Goal: Task Accomplishment & Management: Use online tool/utility

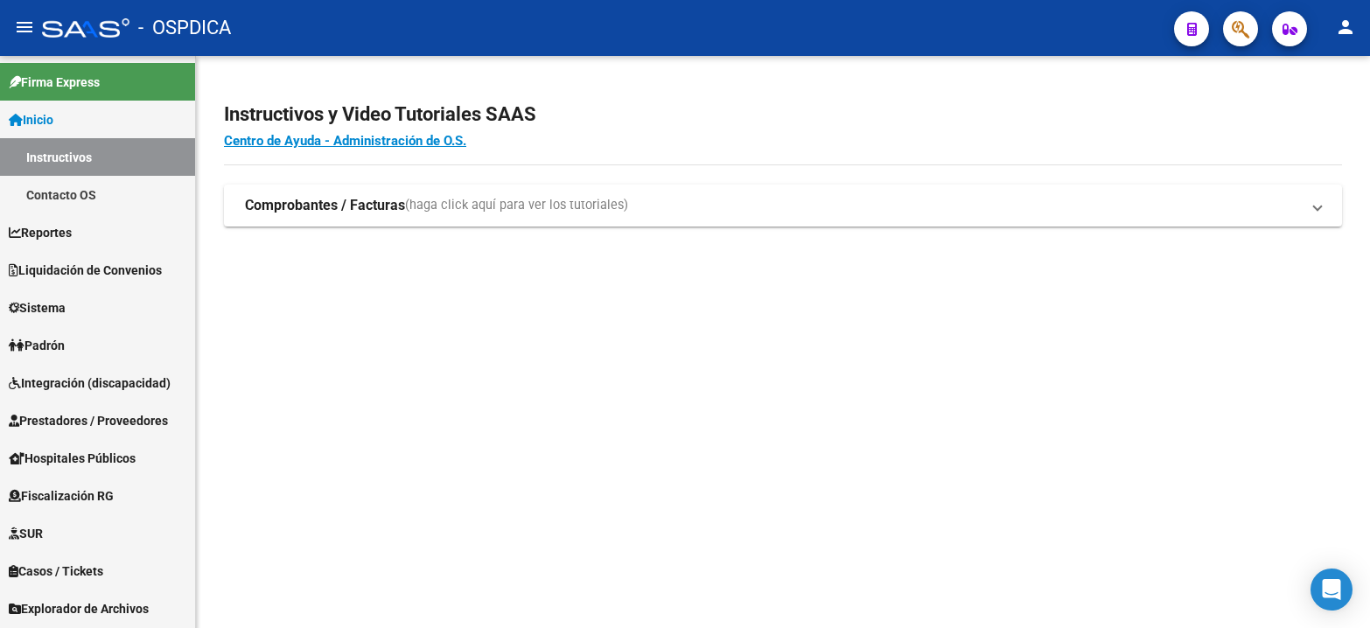
drag, startPoint x: 350, startPoint y: 340, endPoint x: 351, endPoint y: 326, distance: 14.0
click at [351, 331] on mat-sidenav-content "Instructivos y Video Tutoriales SAAS Centro de Ayuda - Administración de O.S. C…" at bounding box center [783, 342] width 1174 height 572
click at [78, 123] on link "Inicio" at bounding box center [97, 120] width 195 height 38
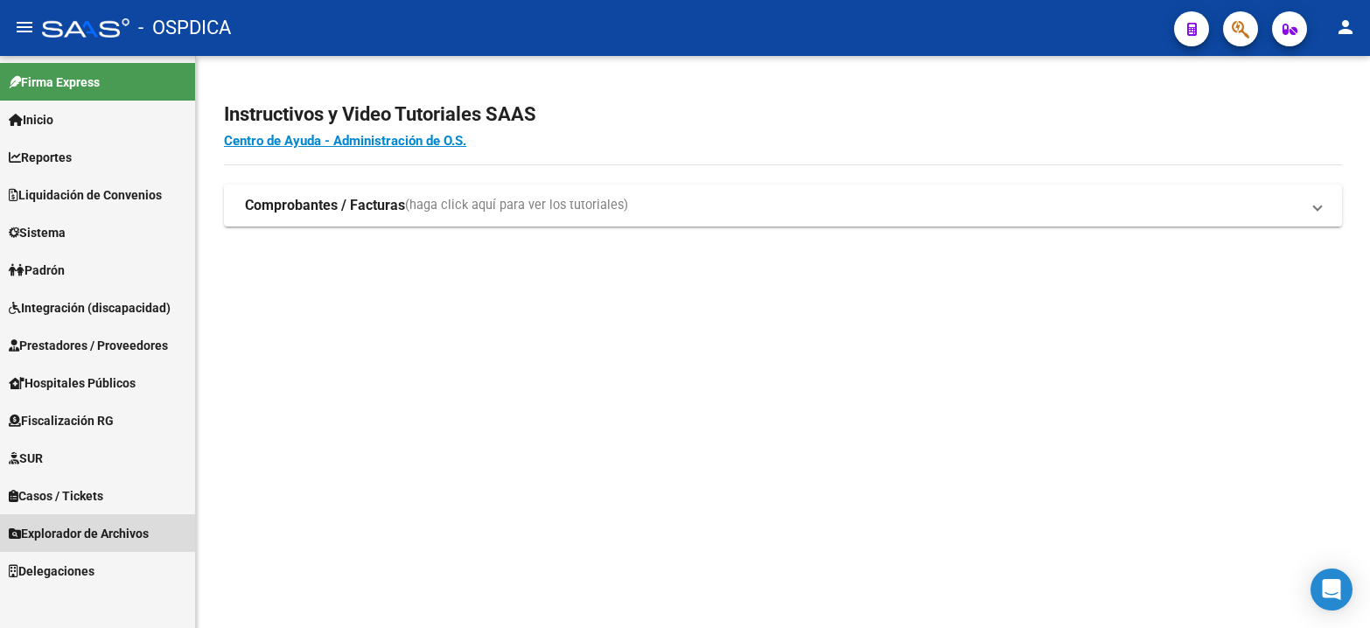
click at [74, 534] on span "Explorador de Archivos" at bounding box center [79, 533] width 140 height 19
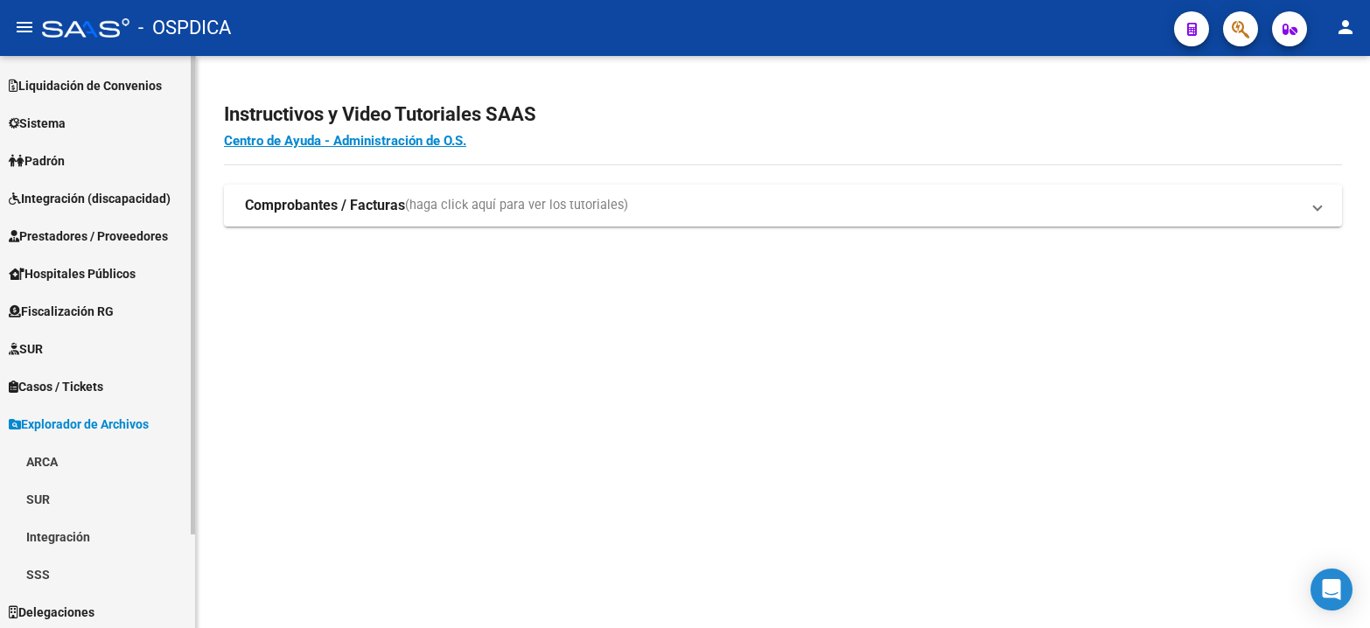
scroll to position [112, 0]
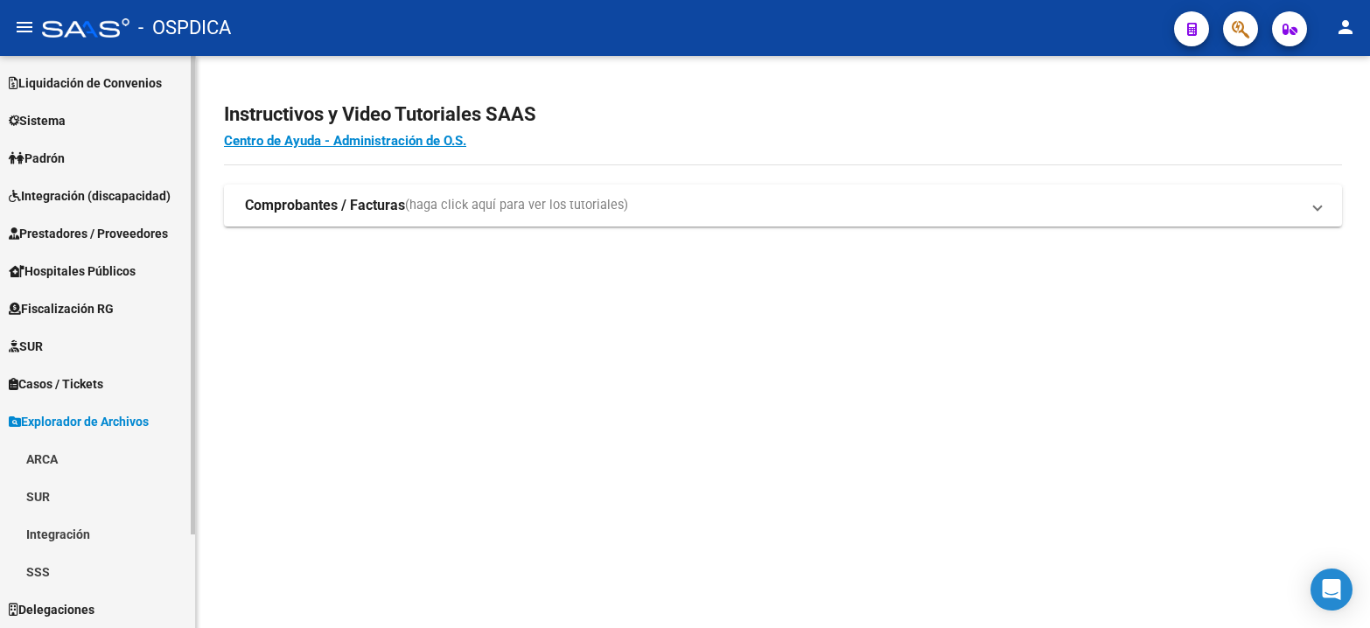
click at [67, 563] on link "SSS" at bounding box center [97, 572] width 195 height 38
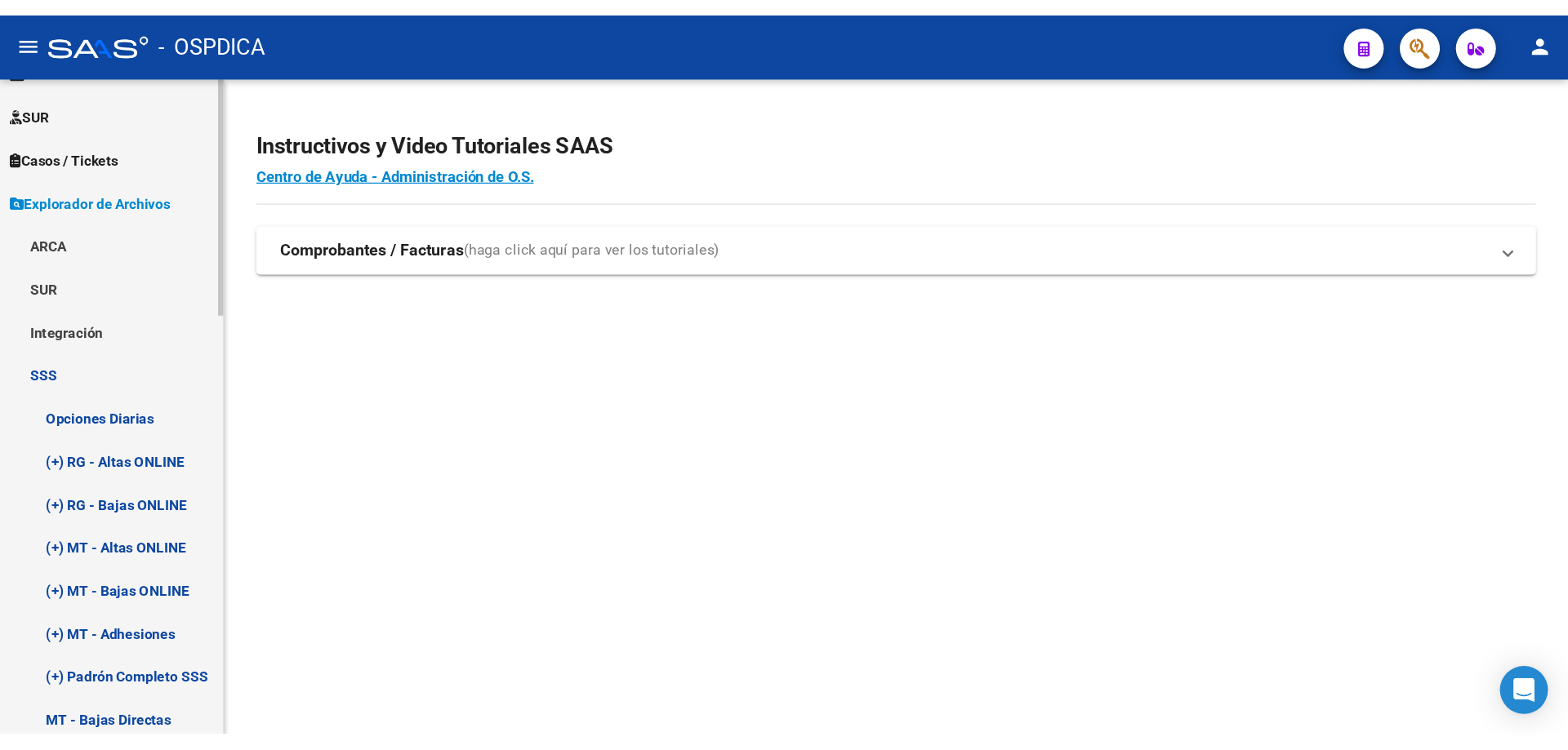
scroll to position [513, 0]
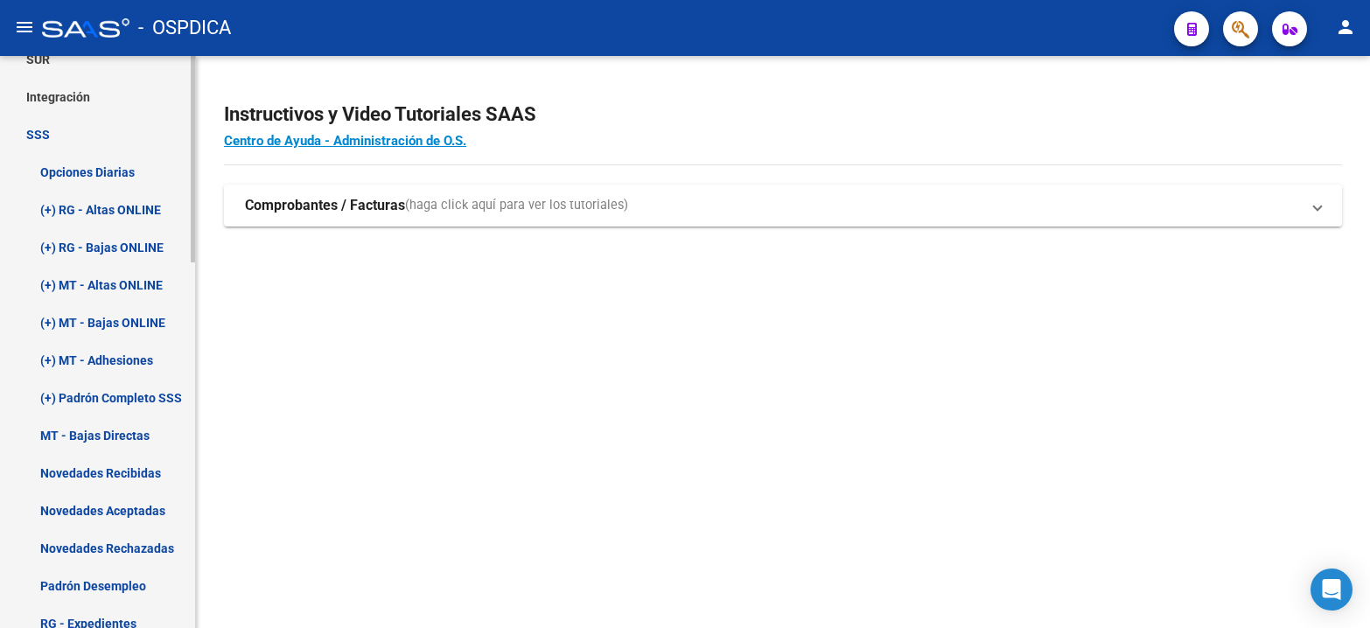
click at [118, 239] on link "(+) RG - Bajas ONLINE" at bounding box center [97, 247] width 195 height 38
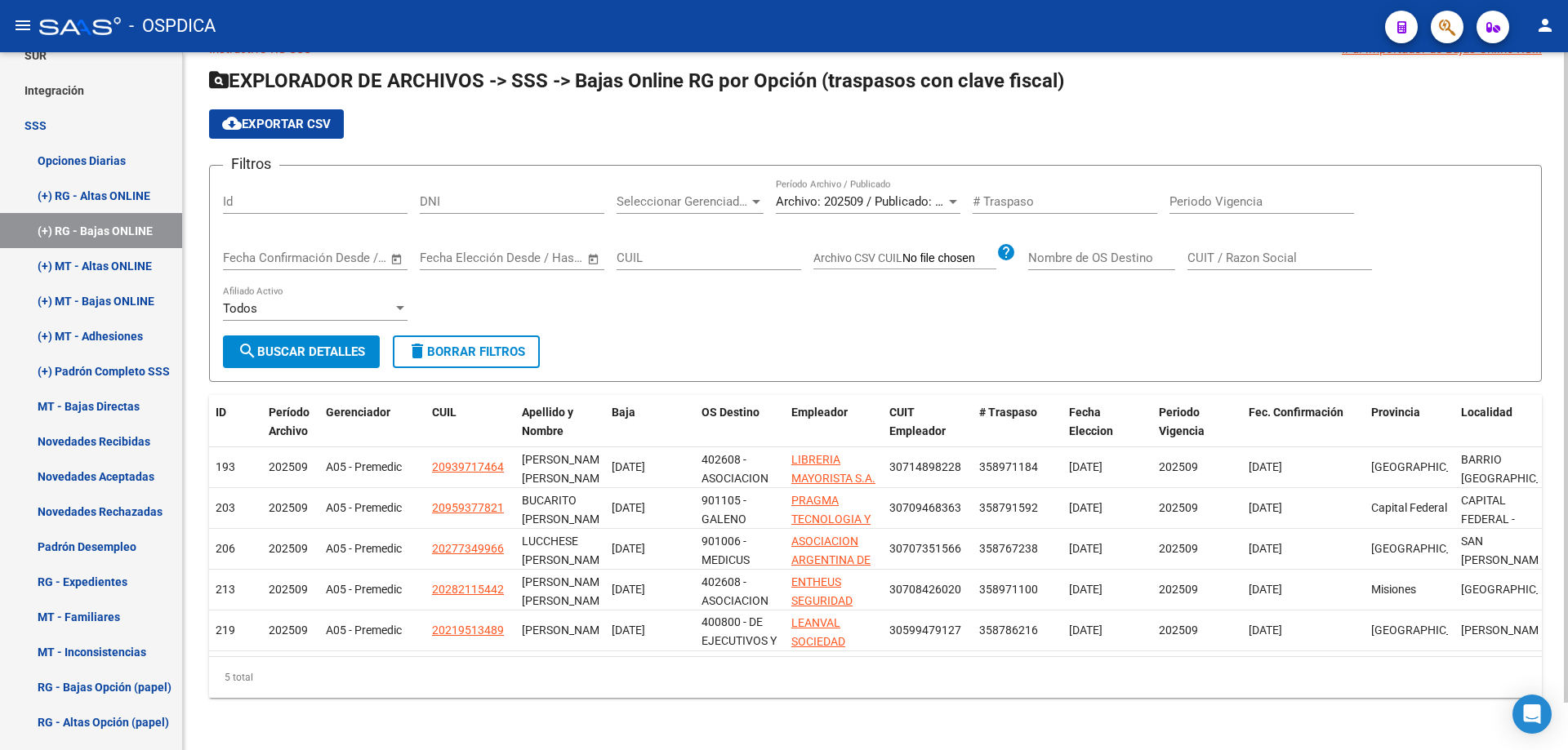
click at [311, 119] on button "cloud_download Exportar CSV" at bounding box center [276, 124] width 134 height 30
click at [1279, 109] on div "cloud_download Exportar CSV" at bounding box center [875, 124] width 1333 height 30
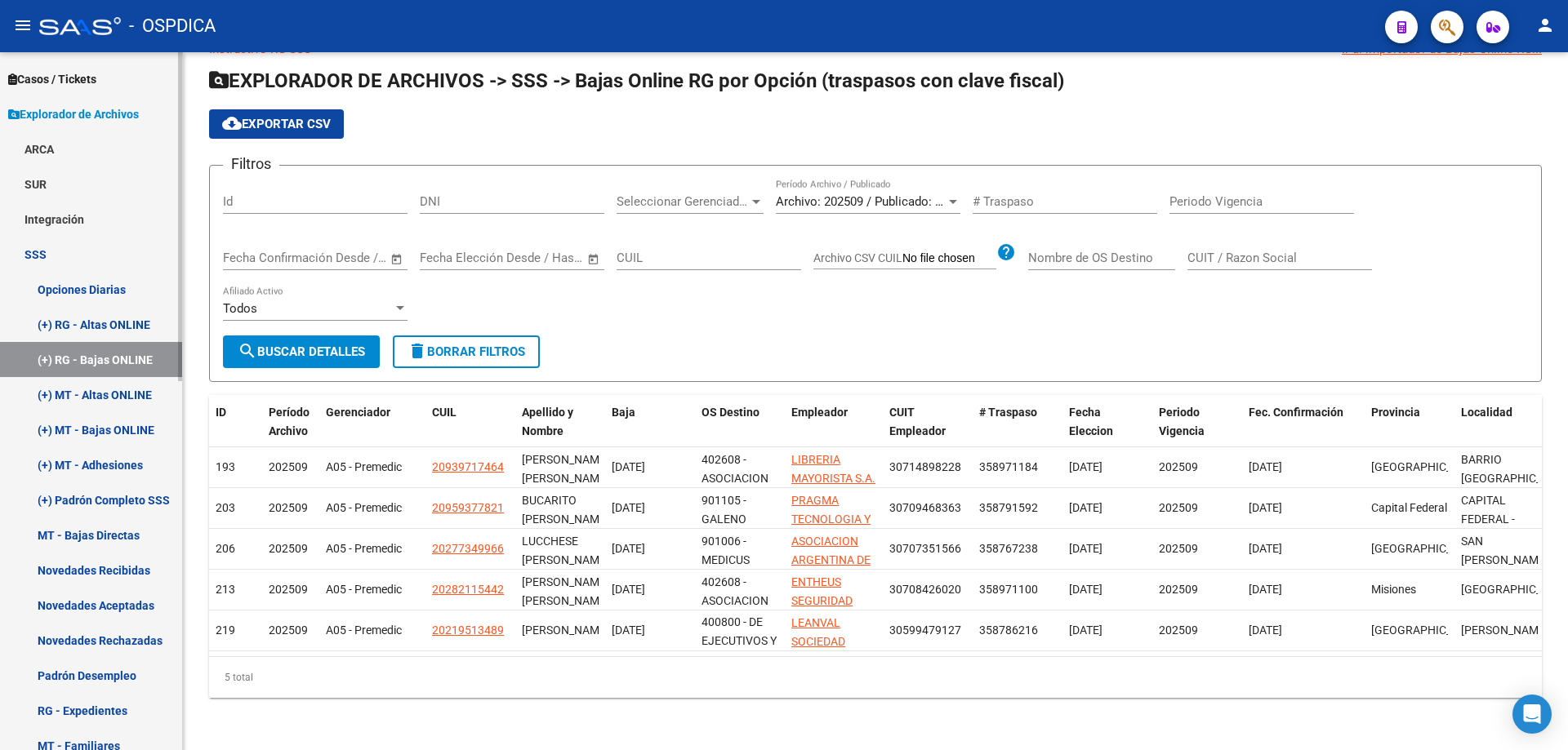
scroll to position [104, 0]
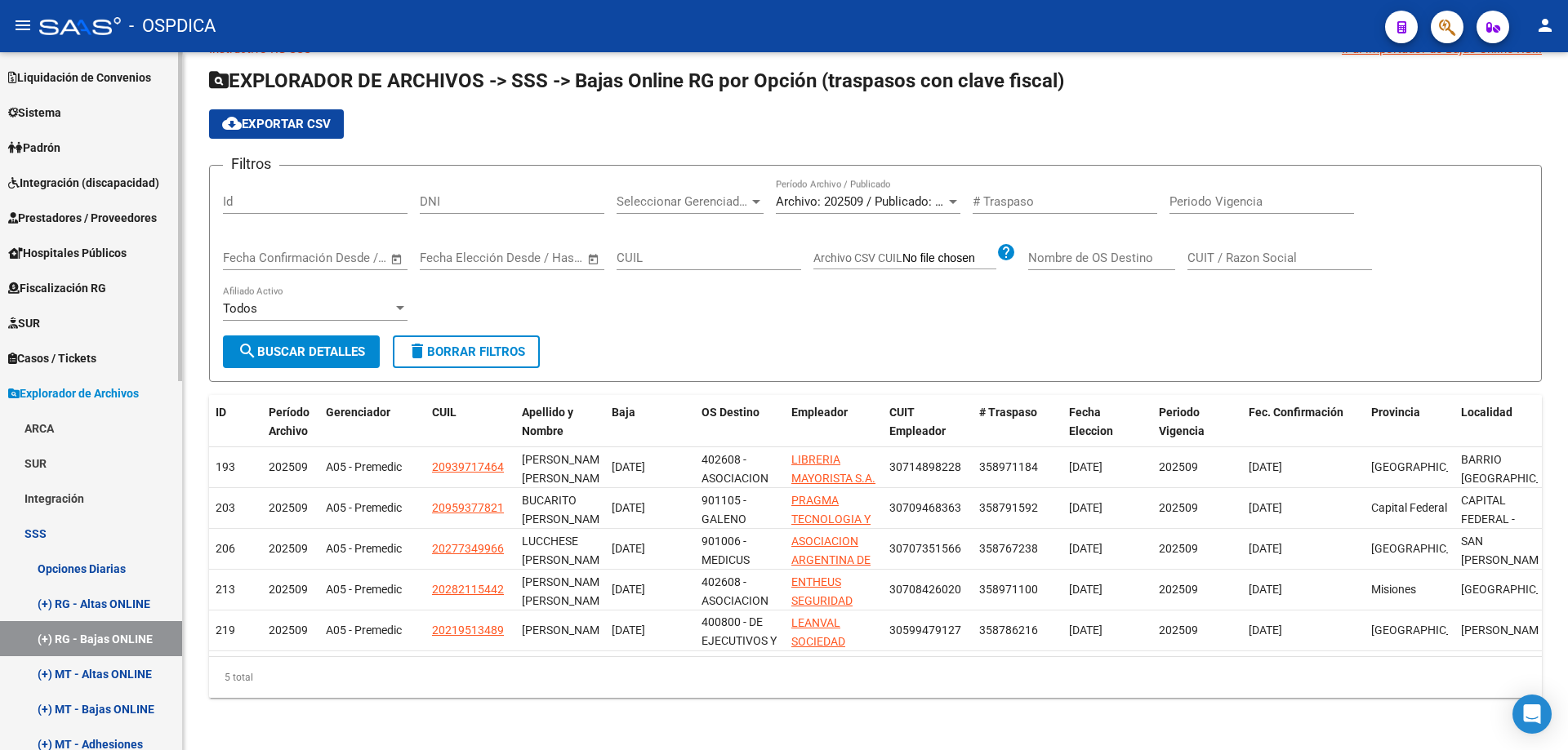
click at [62, 465] on link "SUR" at bounding box center [91, 464] width 182 height 35
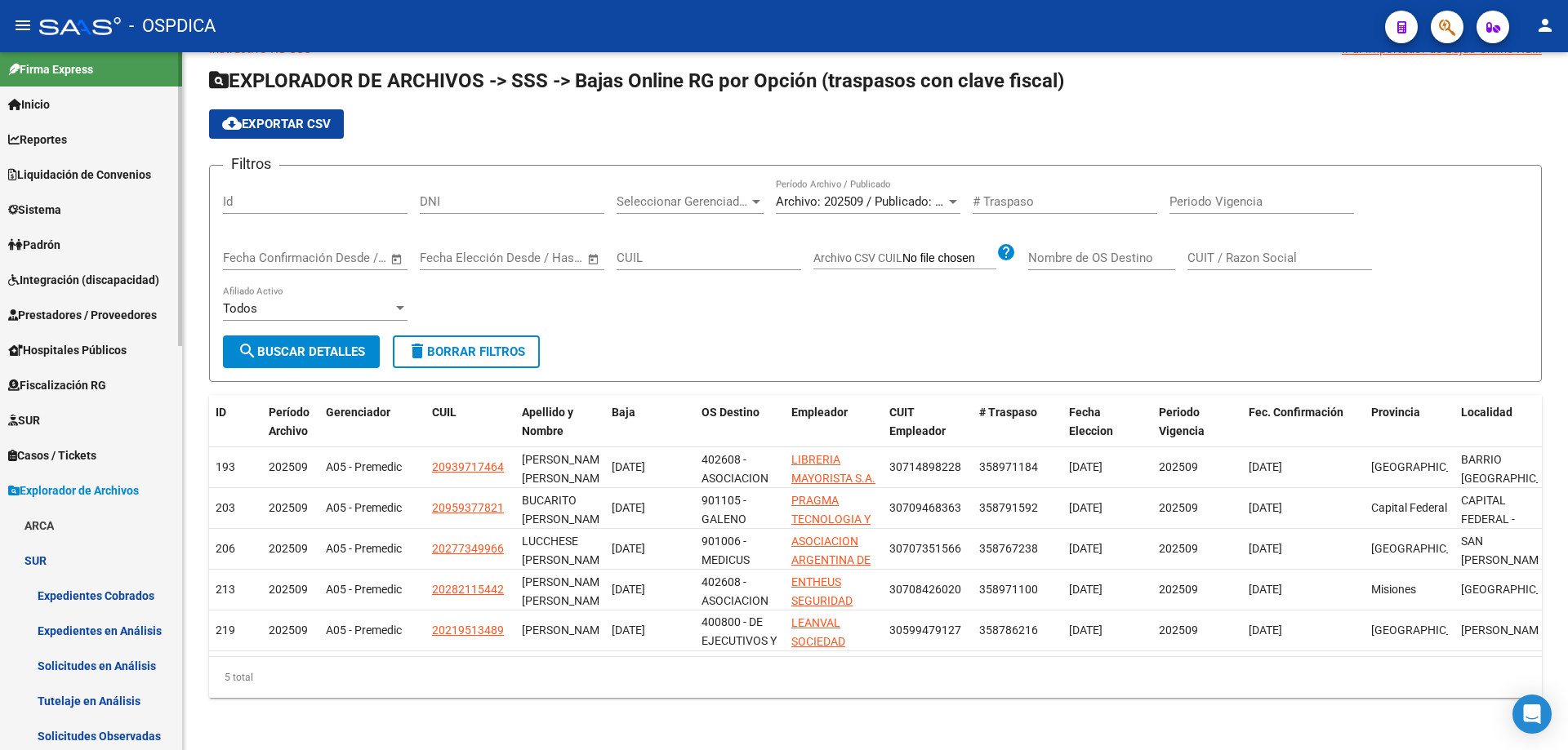
scroll to position [0, 0]
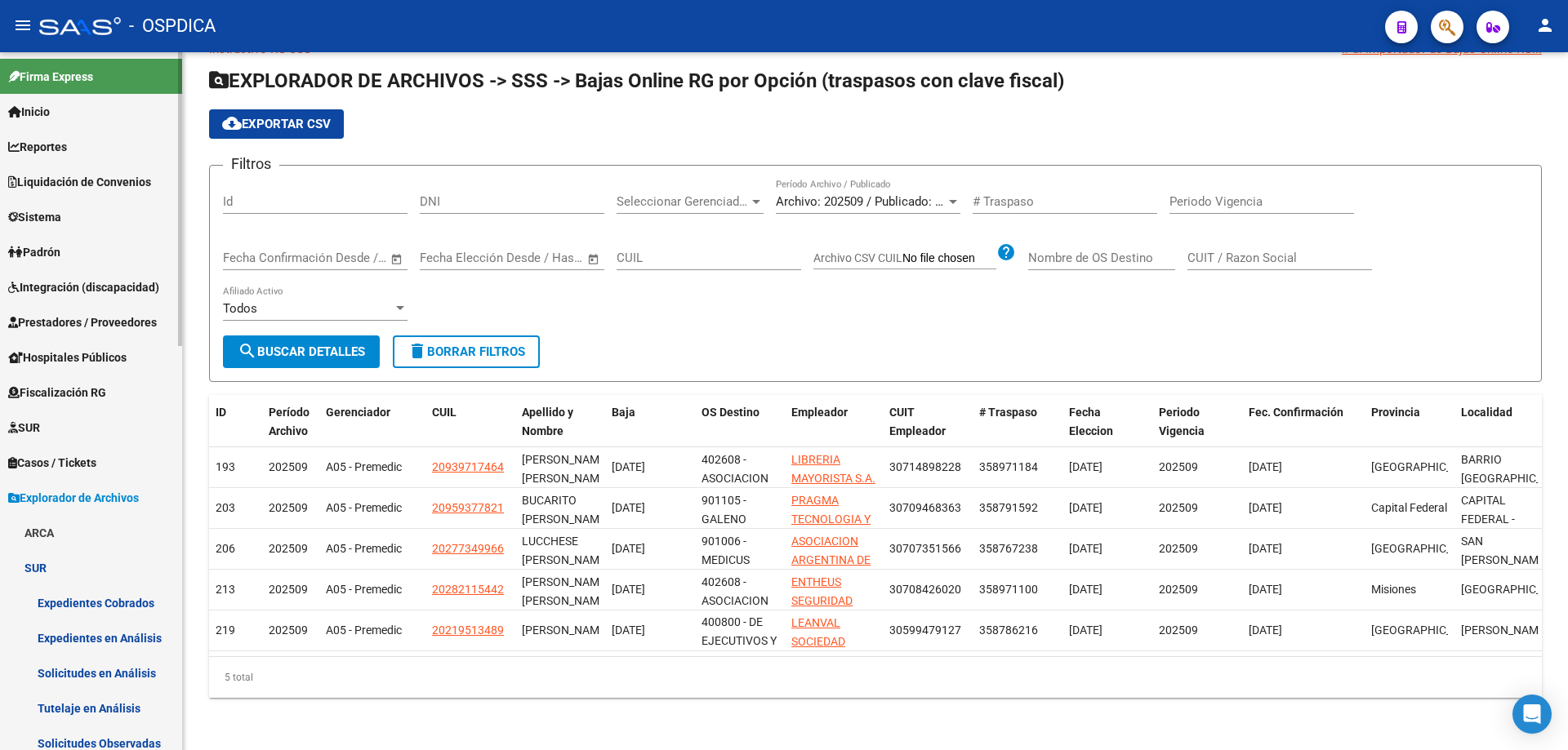
click at [109, 237] on link "Padrón" at bounding box center [91, 252] width 182 height 35
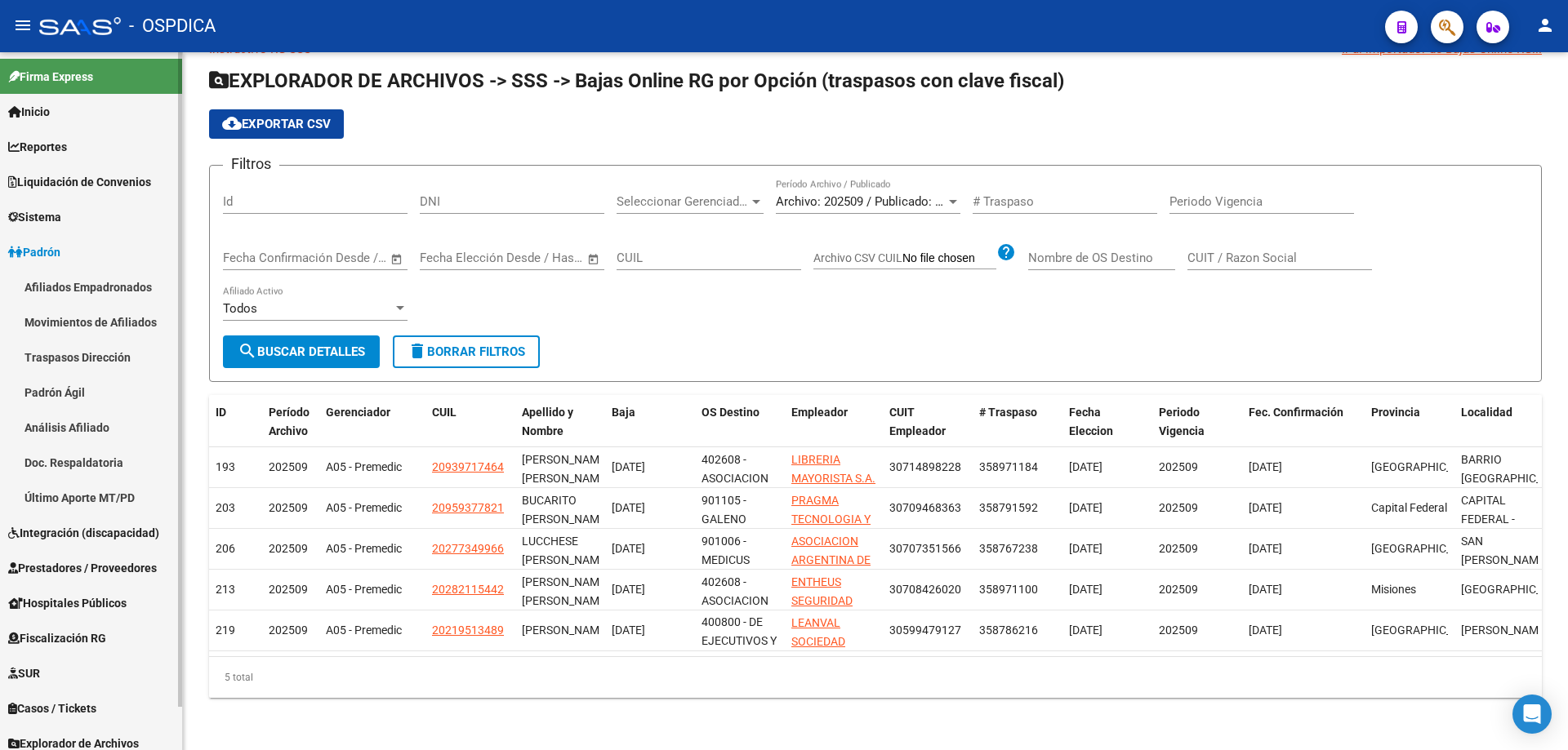
click at [116, 315] on link "Movimientos de Afiliados" at bounding box center [91, 322] width 182 height 35
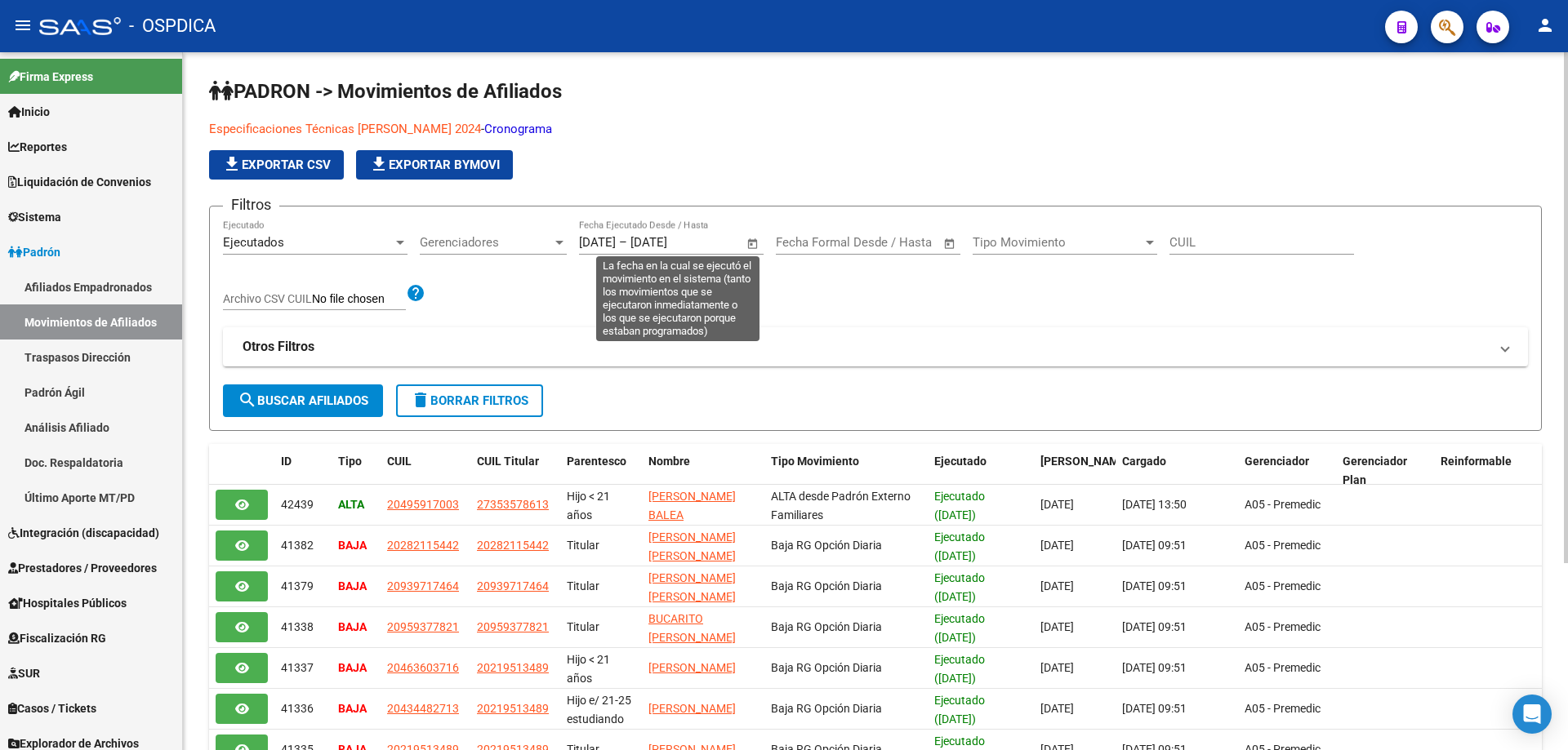
click at [748, 240] on span "Open calendar" at bounding box center [753, 243] width 39 height 39
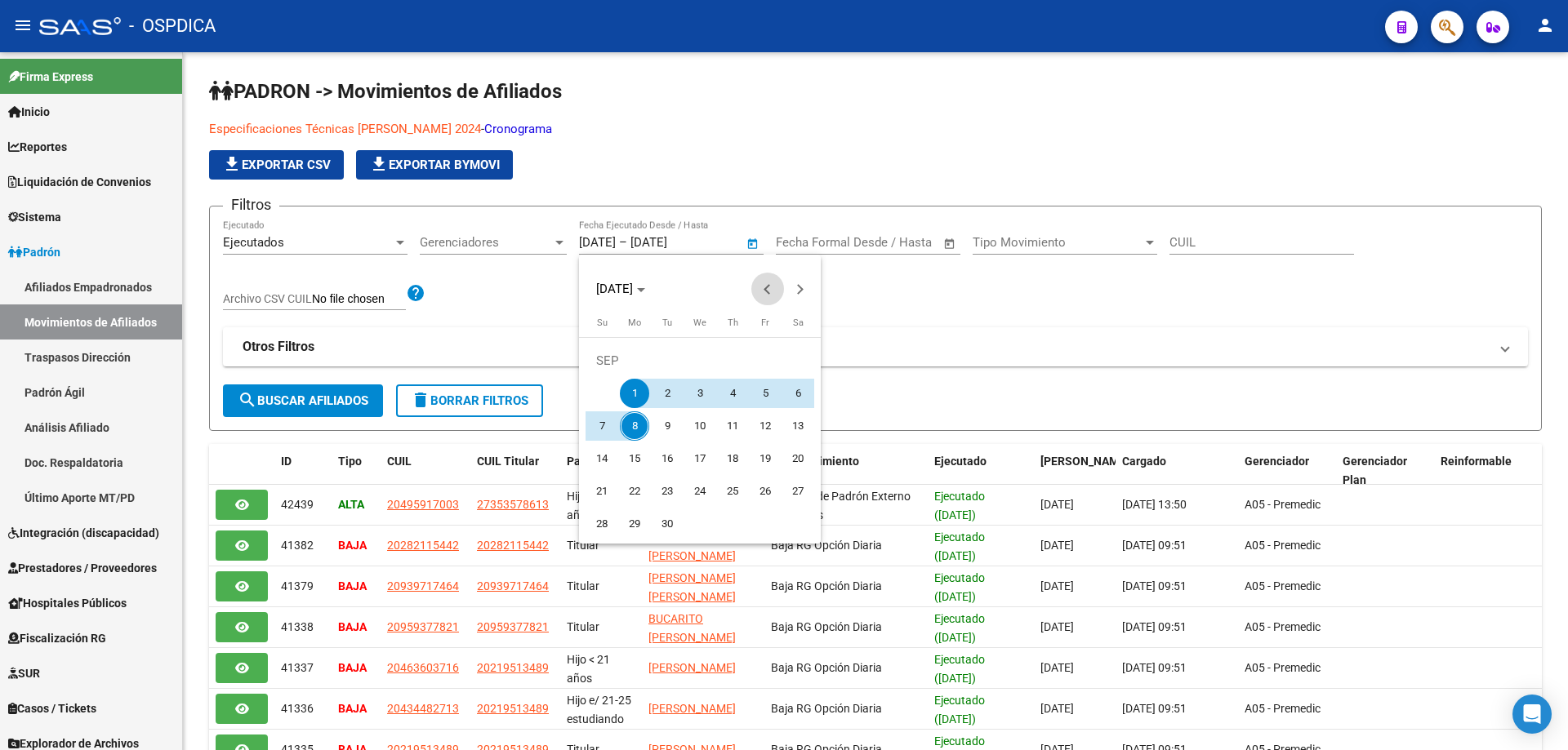
click at [759, 296] on span "Previous month" at bounding box center [767, 288] width 33 height 33
click at [739, 404] on span "7" at bounding box center [733, 394] width 30 height 30
type input "07/08/2025"
click at [799, 303] on span "Next month" at bounding box center [800, 288] width 33 height 33
click at [635, 435] on span "8" at bounding box center [635, 426] width 30 height 30
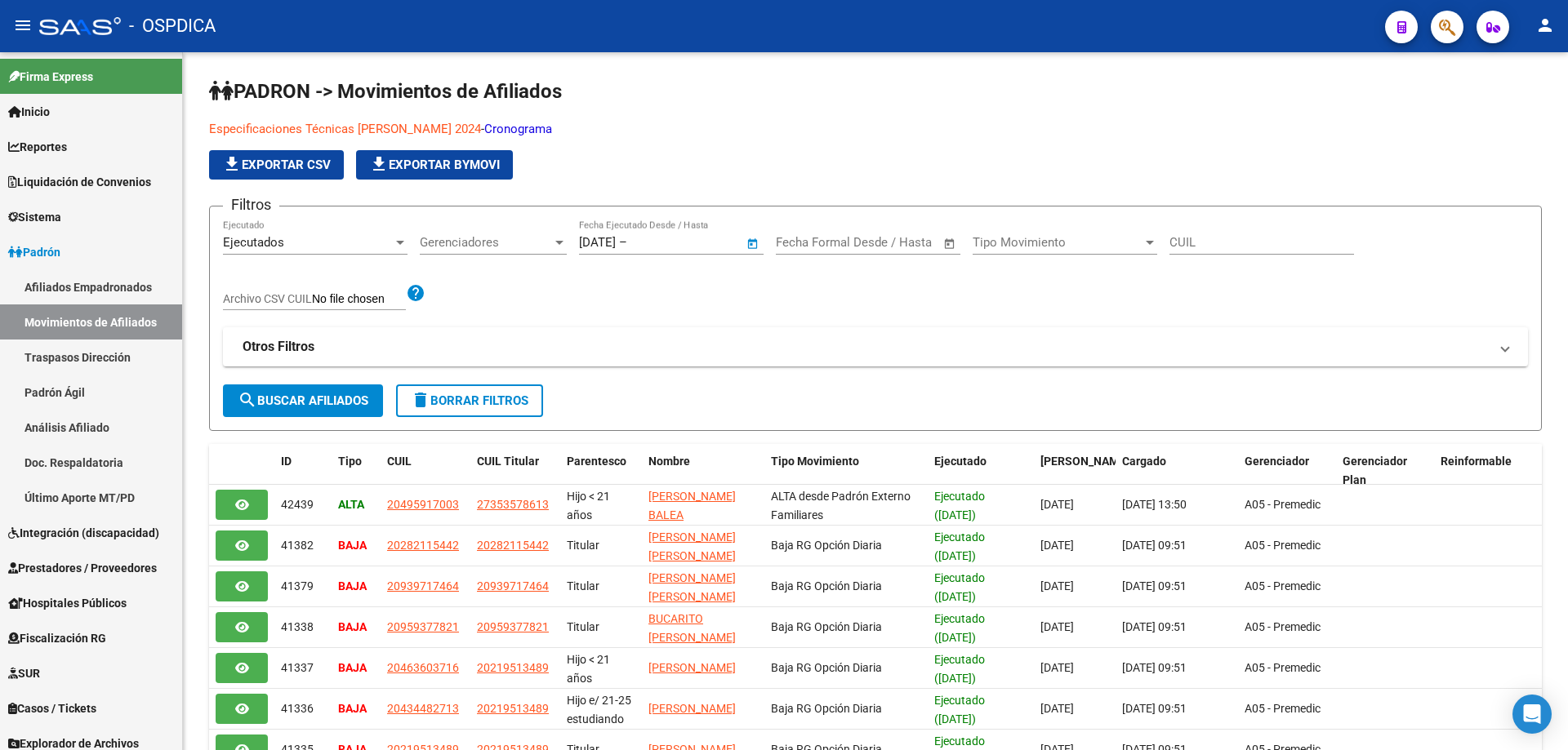
type input "08/09/2025"
click at [1004, 242] on span "Tipo Movimiento" at bounding box center [1057, 243] width 170 height 15
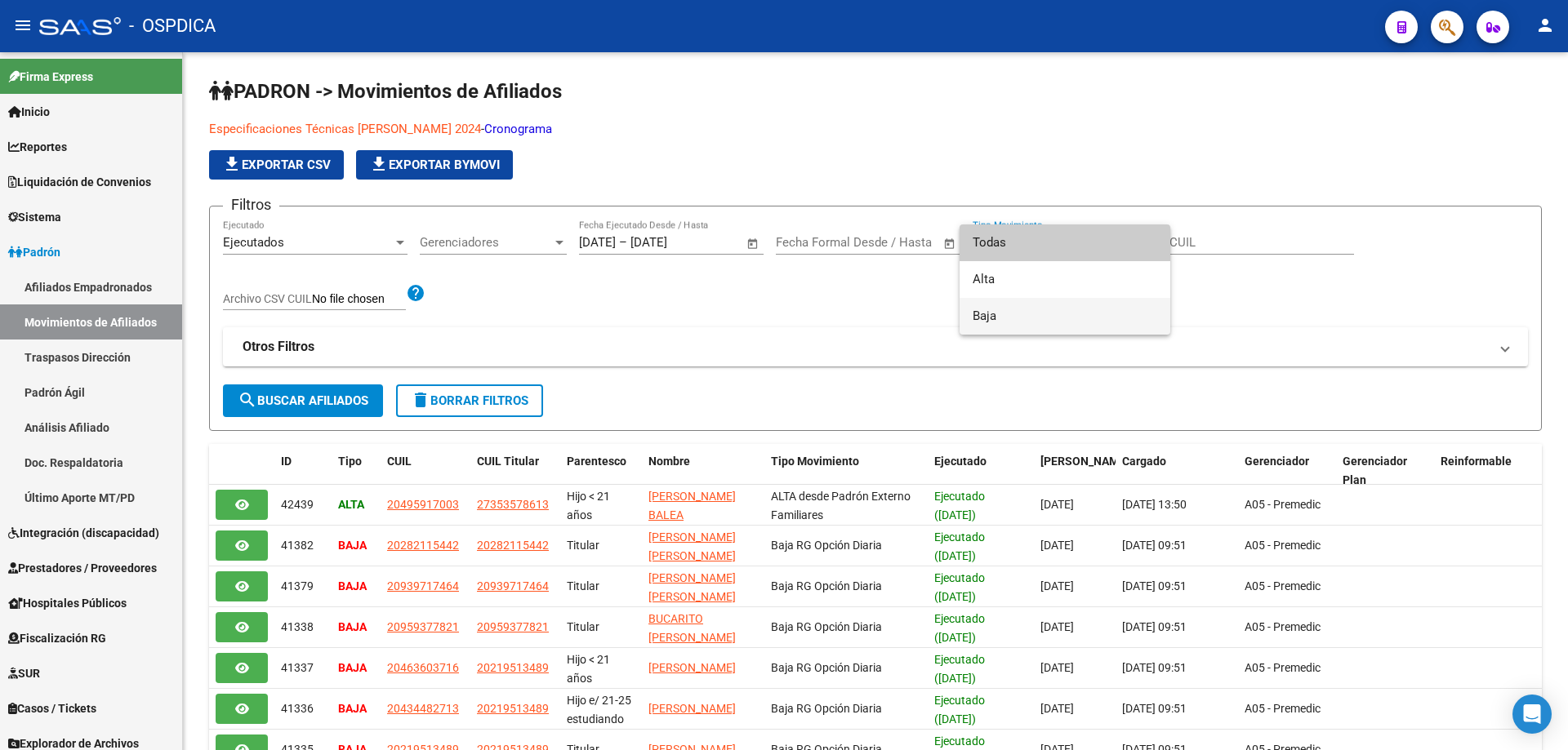
click at [998, 308] on span "Baja" at bounding box center [1065, 315] width 185 height 36
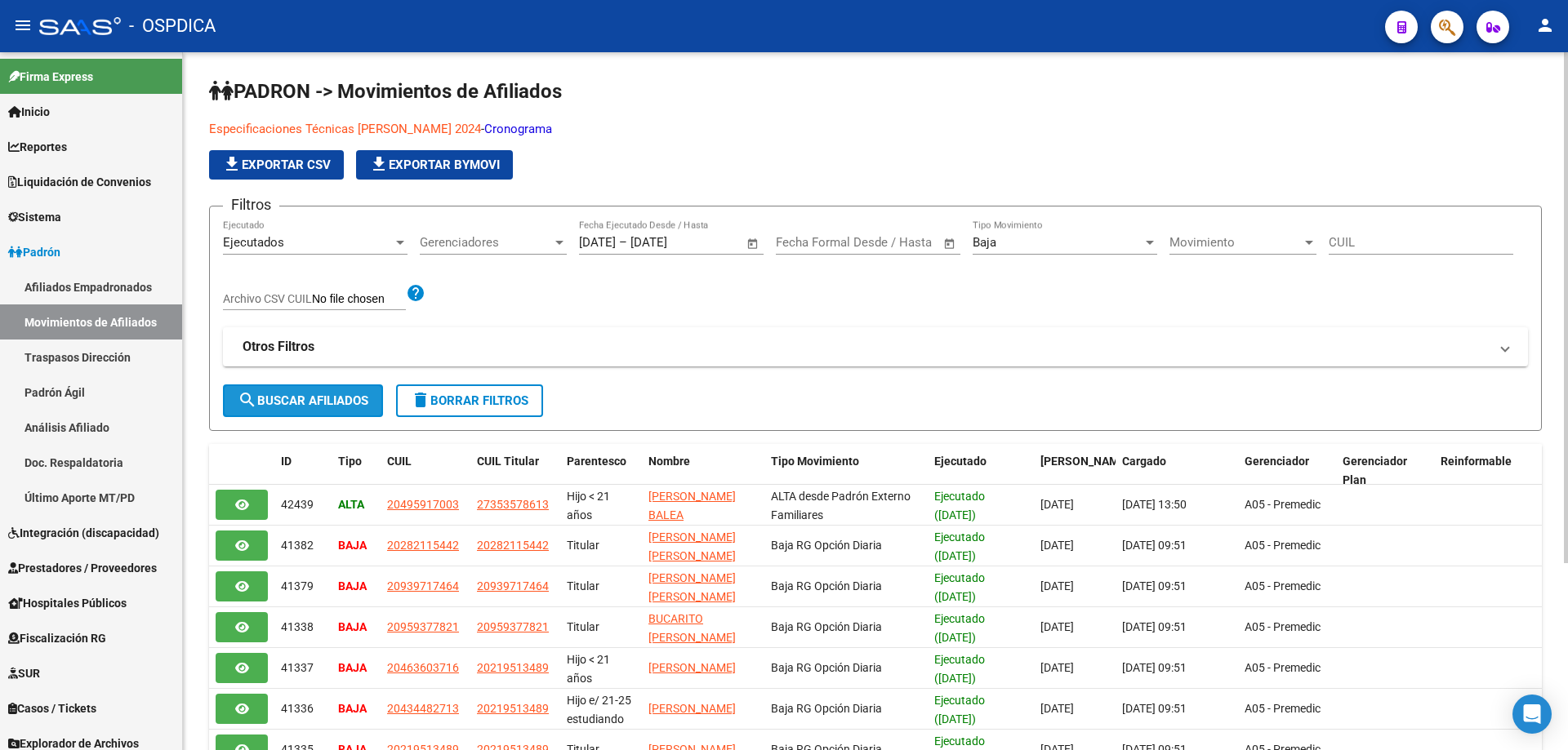
click at [347, 407] on span "search Buscar Afiliados" at bounding box center [303, 401] width 131 height 15
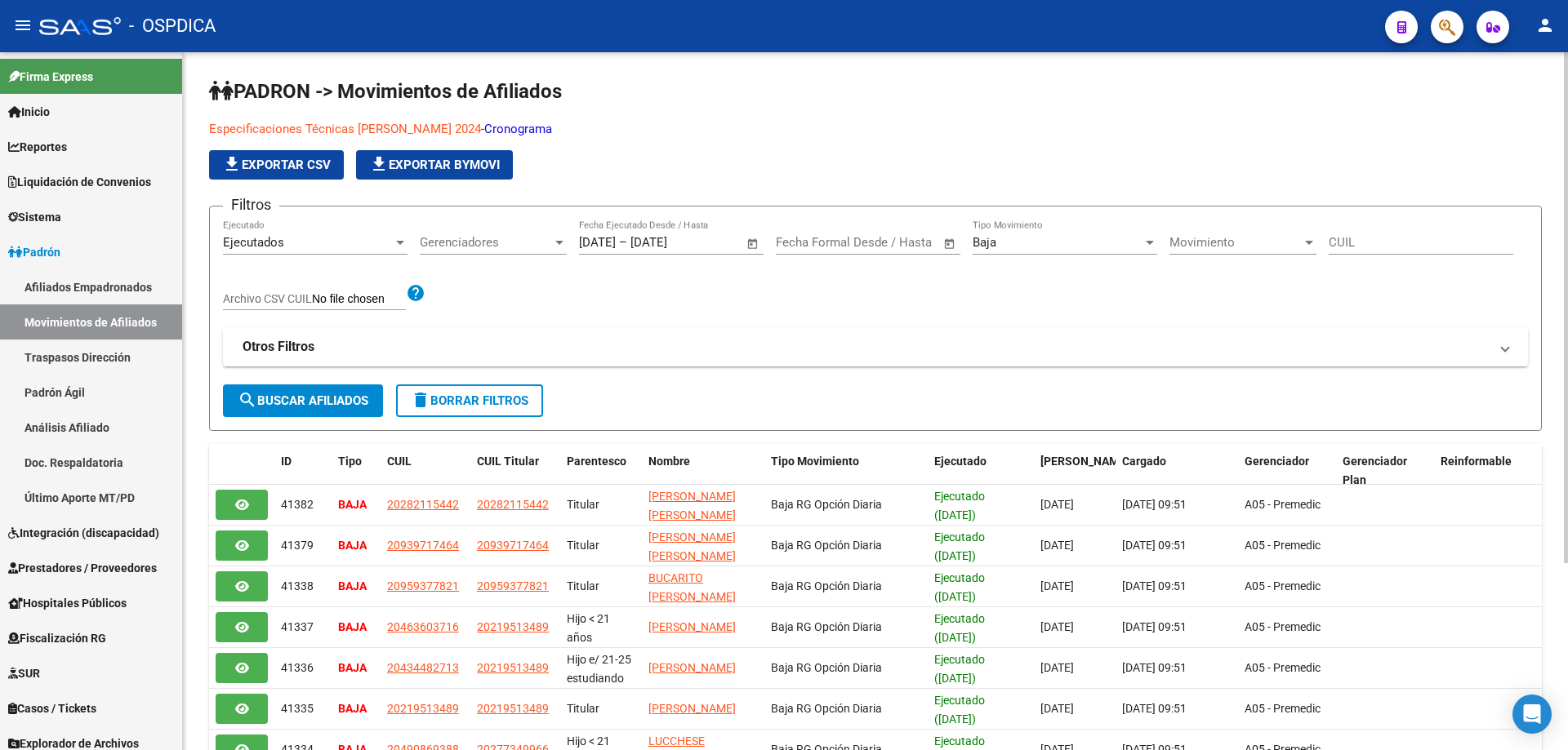
click at [301, 164] on span "file_download Exportar CSV" at bounding box center [276, 165] width 108 height 15
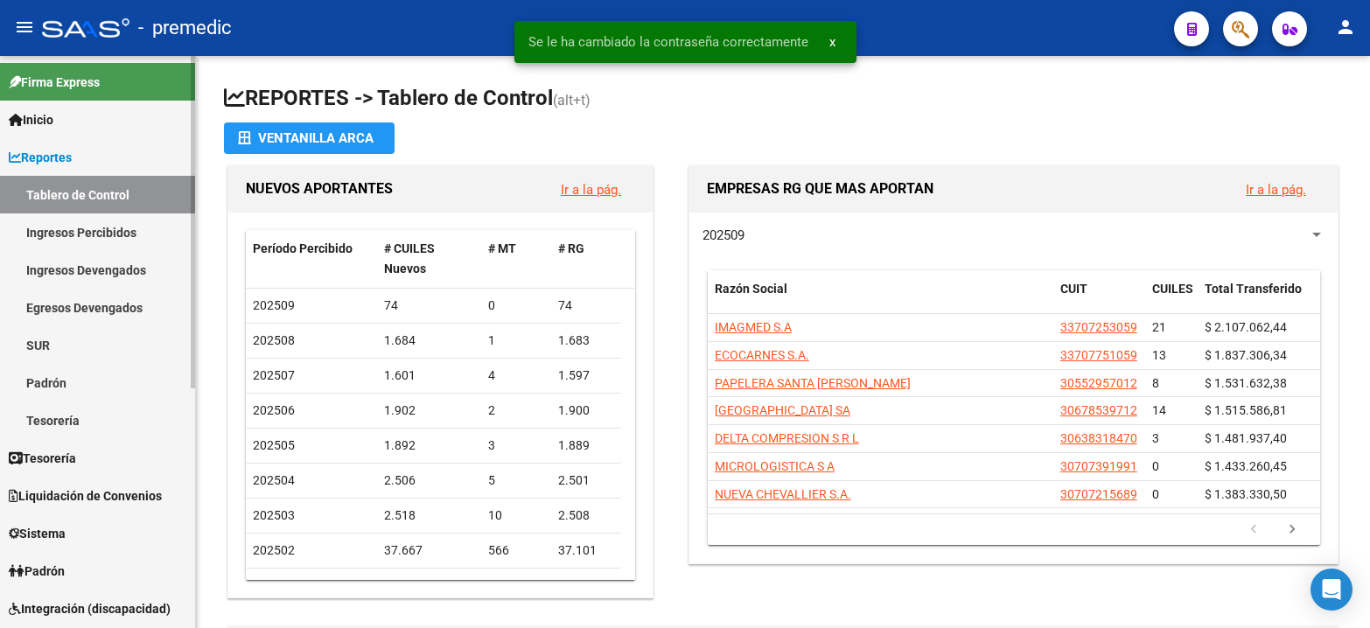
click at [53, 119] on span "Inicio" at bounding box center [31, 119] width 45 height 19
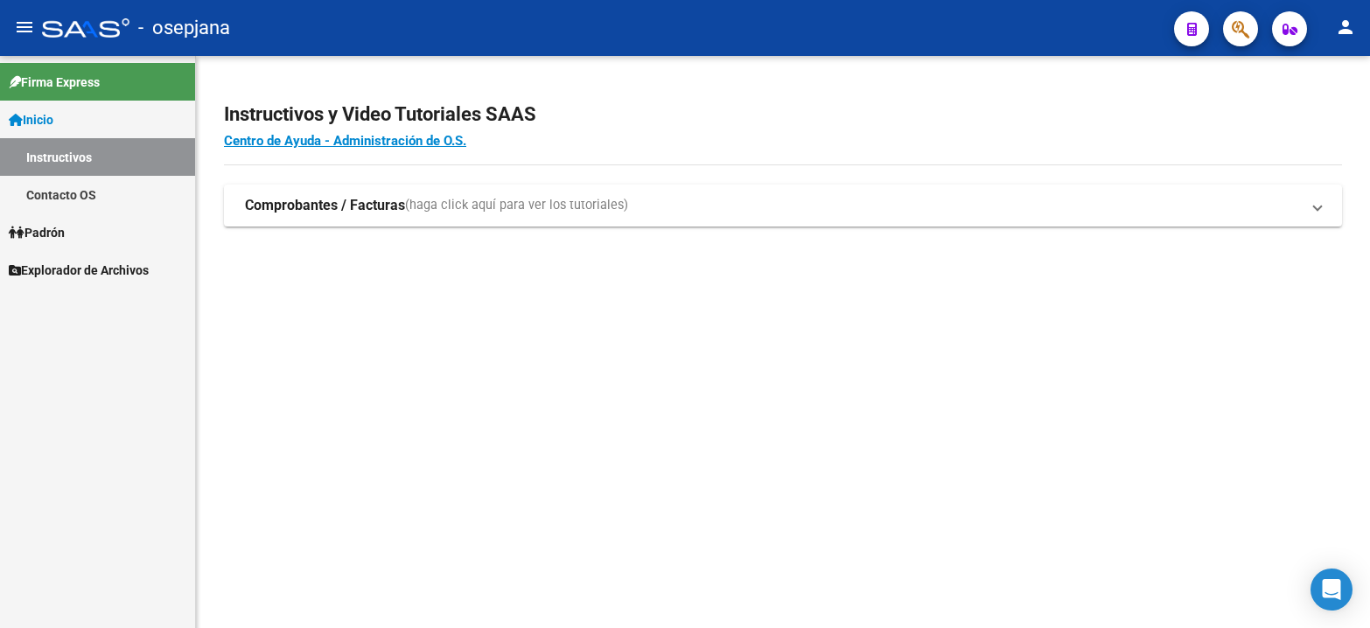
click at [656, 426] on mat-sidenav-content "Instructivos y Video Tutoriales SAAS Centro de Ayuda - Administración de O.S. C…" at bounding box center [783, 342] width 1174 height 572
drag, startPoint x: 536, startPoint y: 349, endPoint x: 587, endPoint y: 151, distance: 204.2
click at [540, 339] on mat-sidenav-content "Instructivos y Video Tutoriales SAAS Centro de Ayuda - Administración de O.S. C…" at bounding box center [783, 342] width 1174 height 572
click at [78, 110] on link "Inicio" at bounding box center [97, 120] width 195 height 38
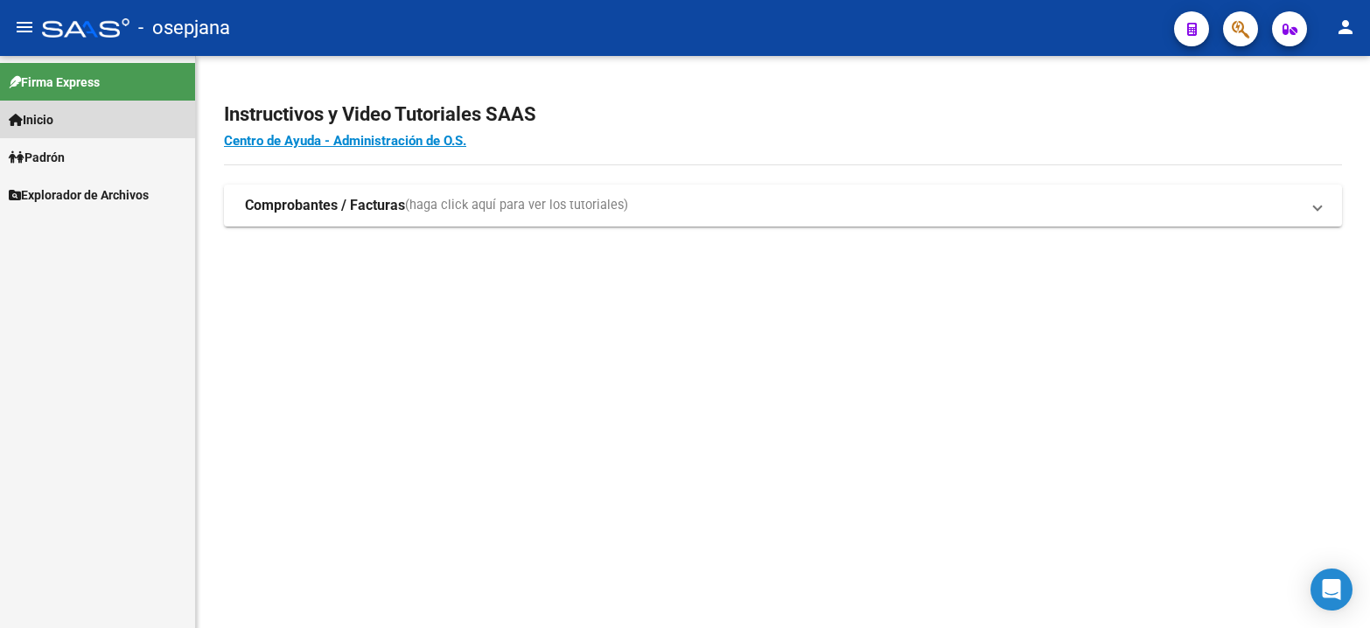
click at [81, 118] on link "Inicio" at bounding box center [97, 120] width 195 height 38
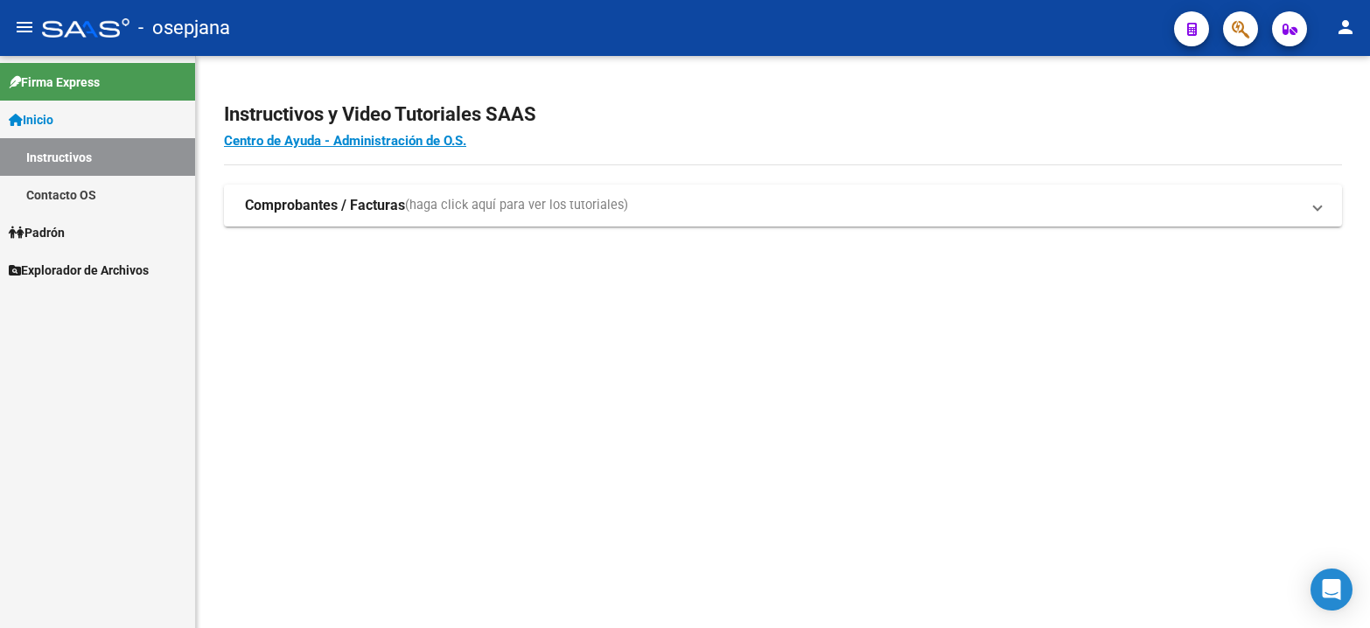
click at [88, 114] on link "Inicio" at bounding box center [97, 120] width 195 height 38
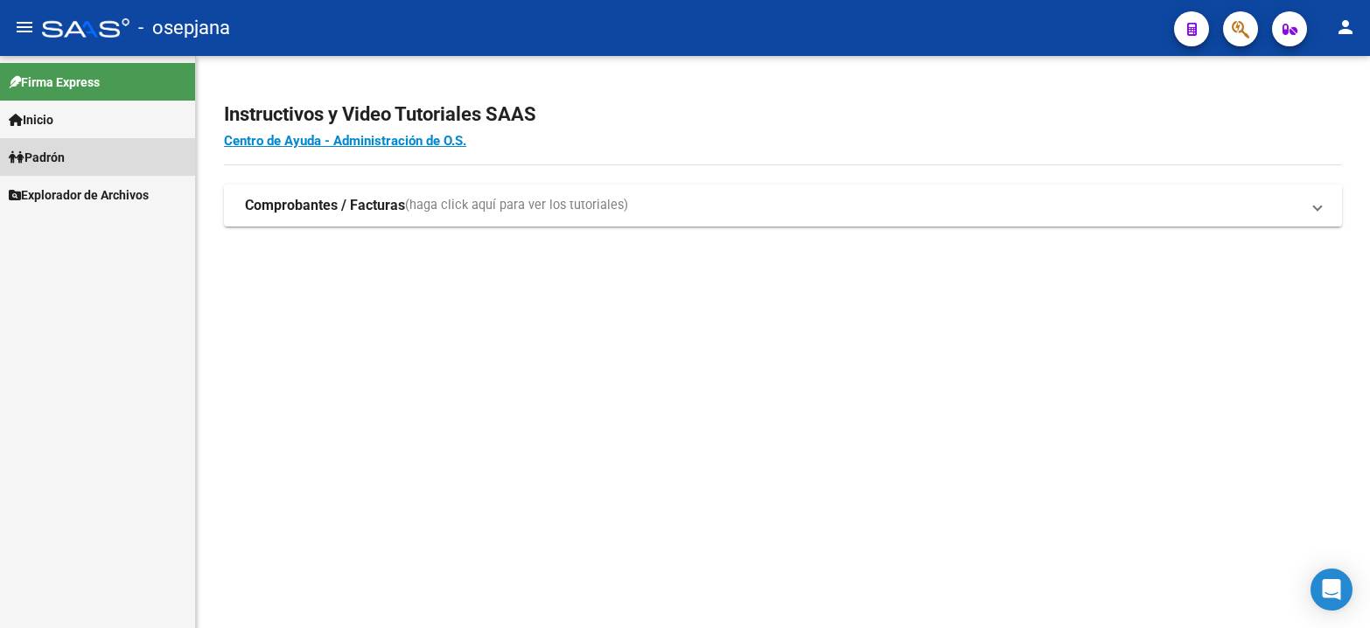
click at [77, 165] on link "Padrón" at bounding box center [97, 157] width 195 height 38
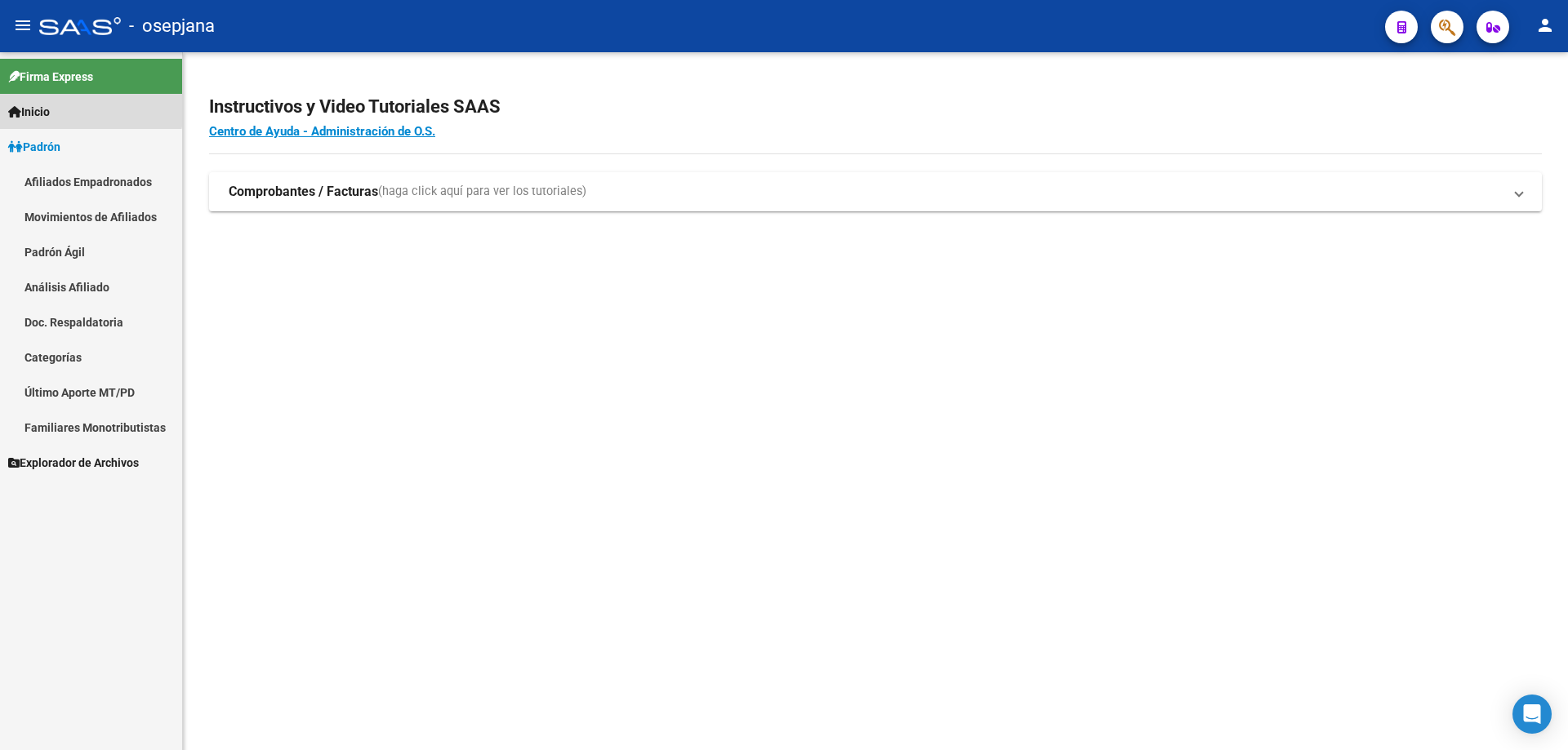
click at [68, 108] on link "Inicio" at bounding box center [91, 112] width 182 height 35
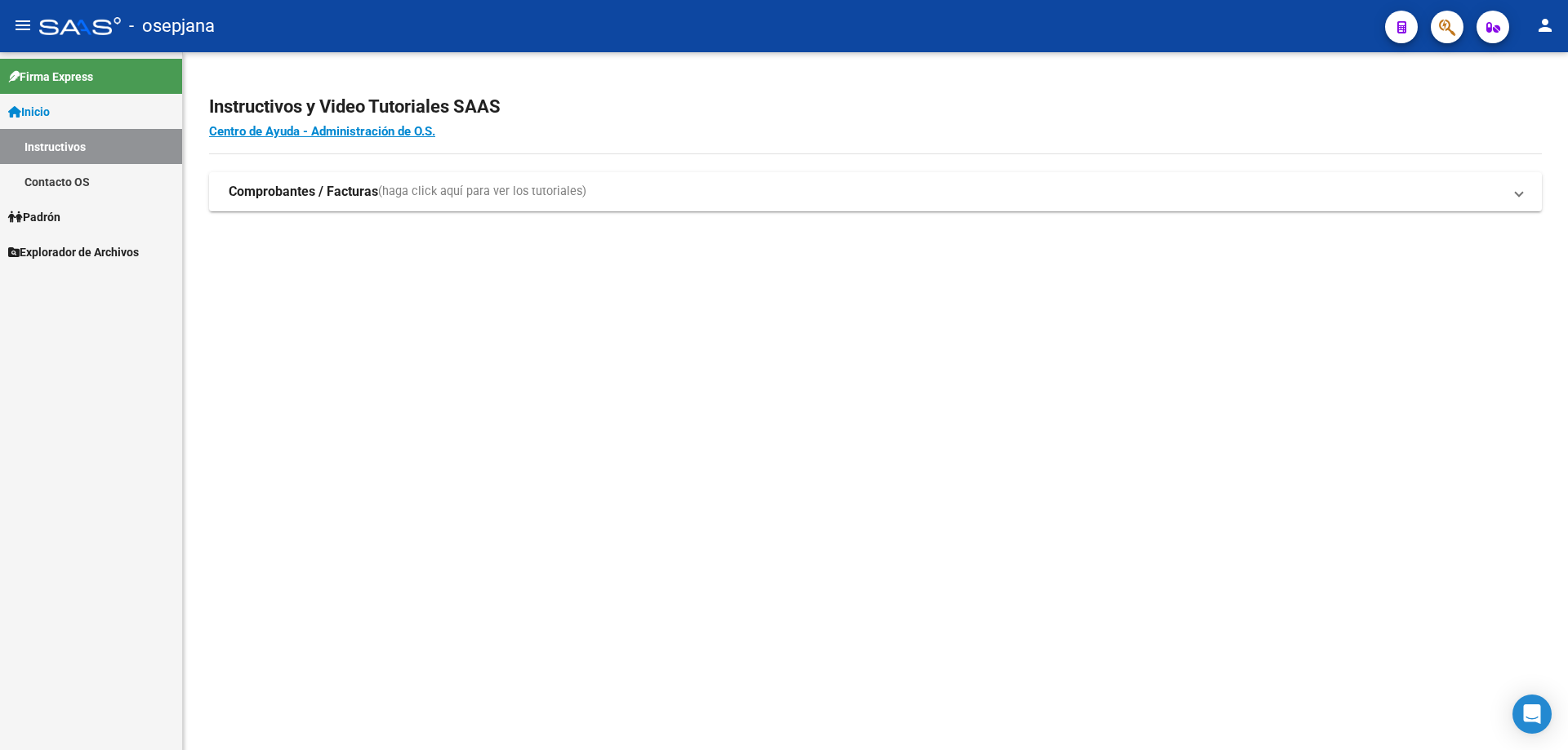
click at [73, 113] on link "Inicio" at bounding box center [91, 112] width 182 height 35
